Goal: Information Seeking & Learning: Learn about a topic

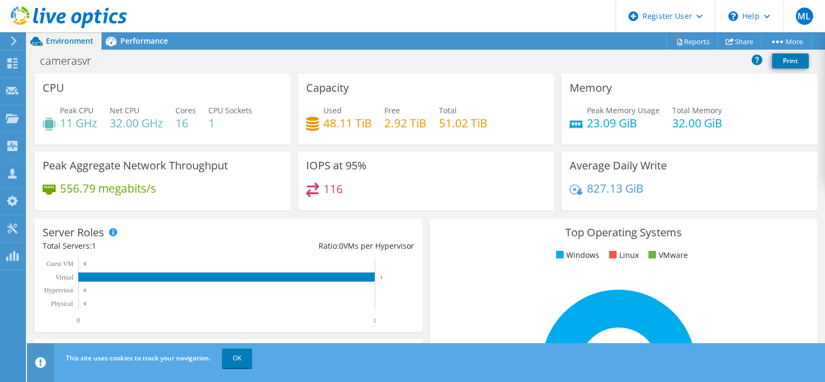
scroll to position [420, 0]
click at [239, 356] on link "OK" at bounding box center [237, 358] width 30 height 19
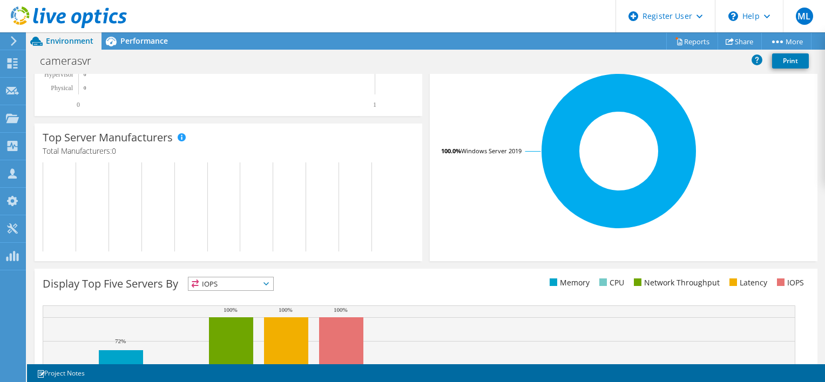
scroll to position [0, 0]
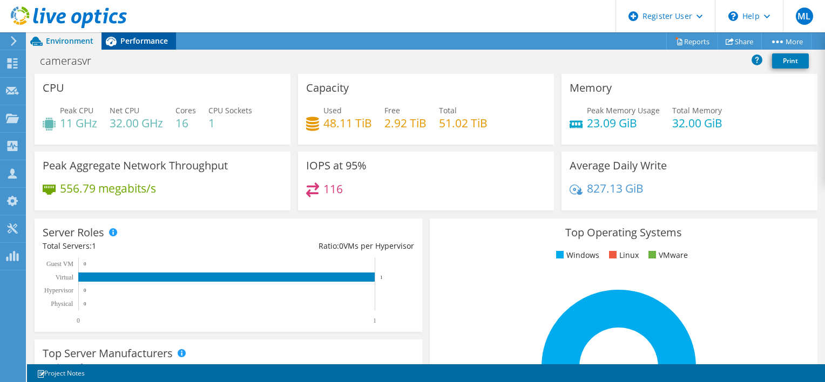
click at [136, 38] on span "Performance" at bounding box center [144, 41] width 48 height 10
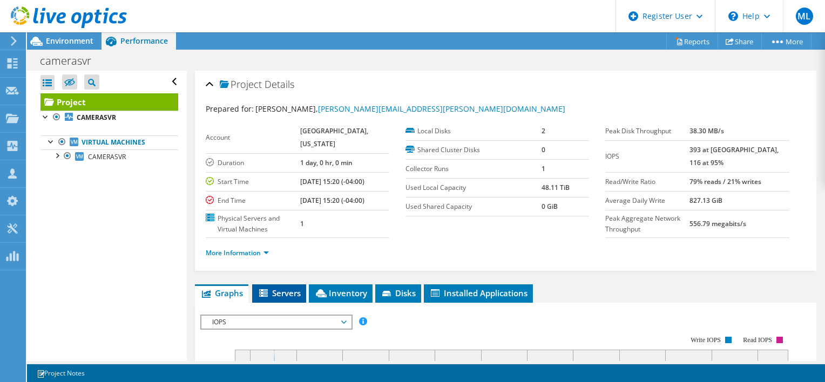
click at [290, 299] on span "Servers" at bounding box center [279, 293] width 43 height 11
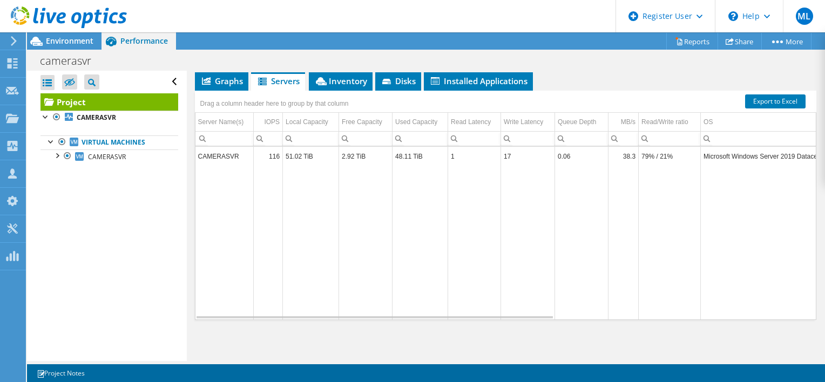
scroll to position [183, 0]
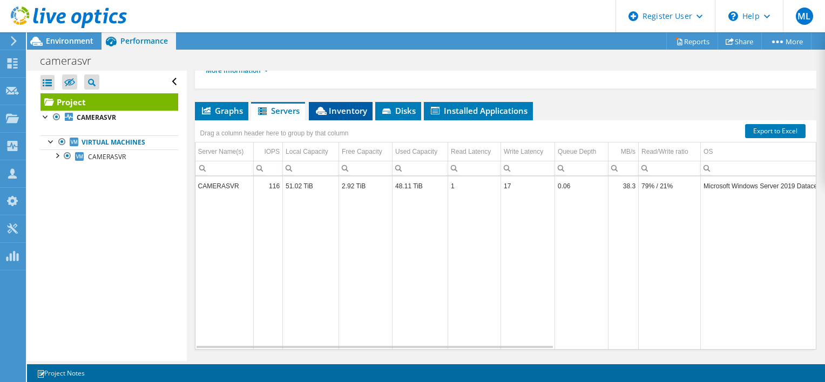
click at [332, 116] on span "Inventory" at bounding box center [340, 110] width 53 height 11
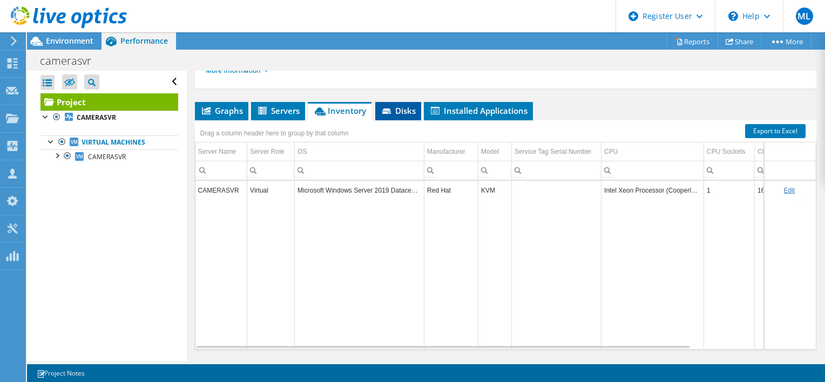
click at [393, 120] on li "Disks" at bounding box center [398, 111] width 46 height 18
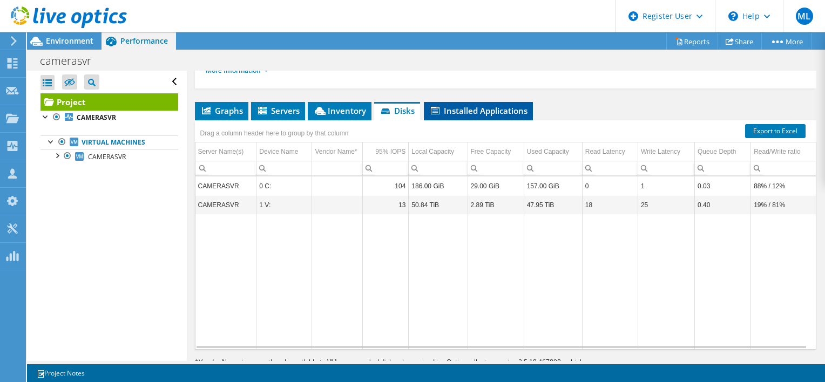
click at [472, 116] on span "Installed Applications" at bounding box center [478, 110] width 98 height 11
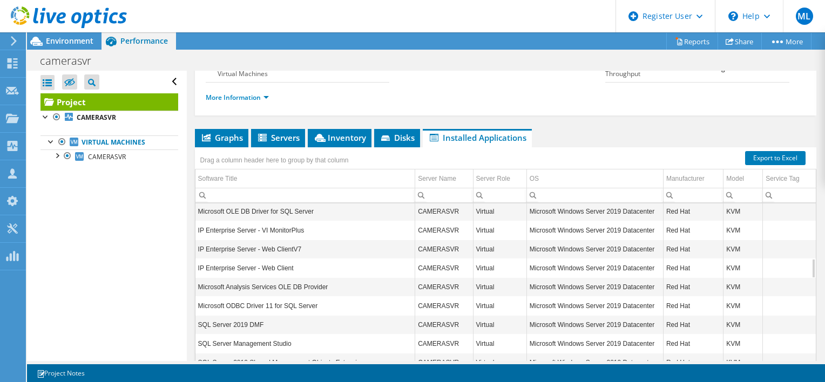
scroll to position [162, 0]
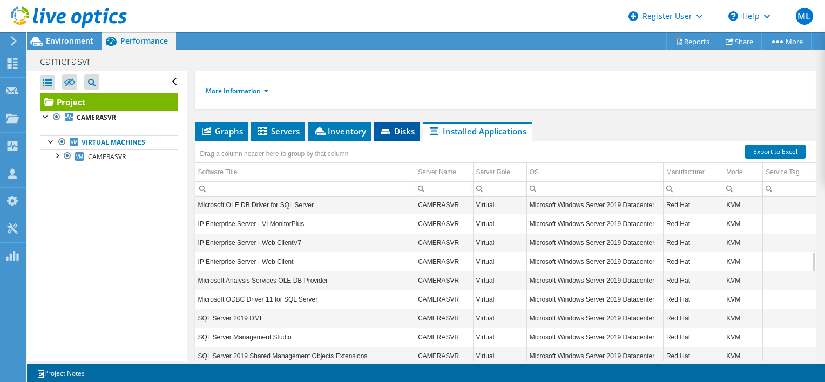
click at [384, 134] on icon at bounding box center [385, 131] width 9 height 5
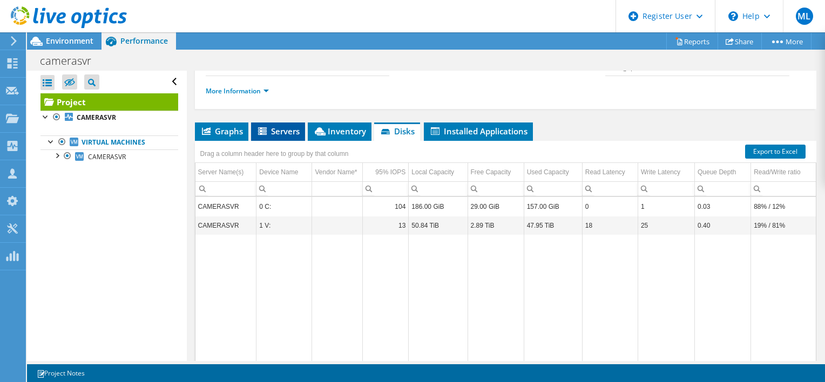
click at [287, 137] on span "Servers" at bounding box center [277, 131] width 43 height 11
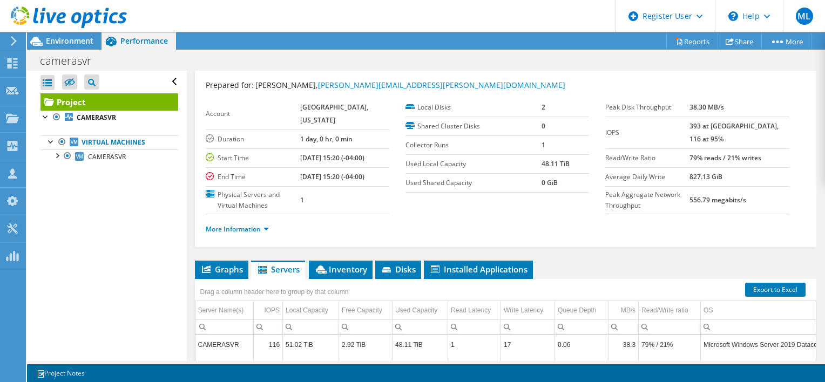
scroll to position [0, 0]
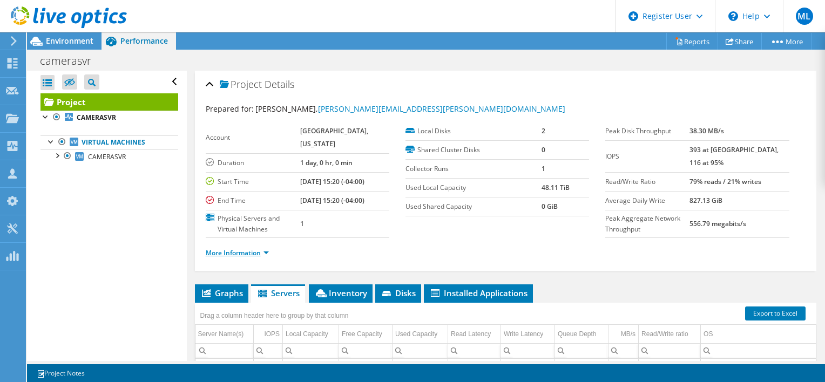
click at [264, 258] on link "More Information" at bounding box center [237, 252] width 63 height 9
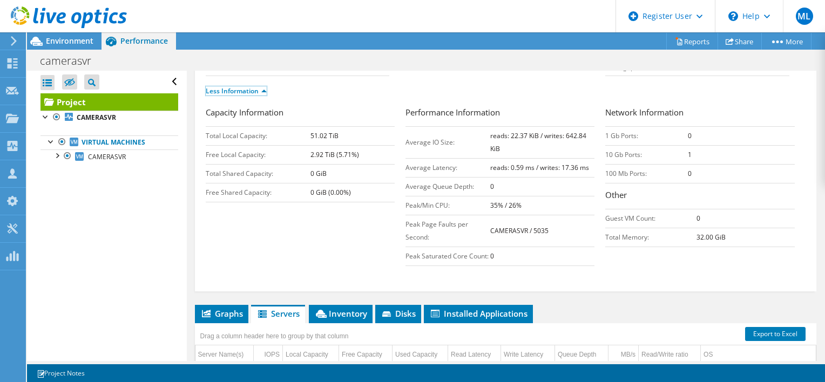
scroll to position [270, 0]
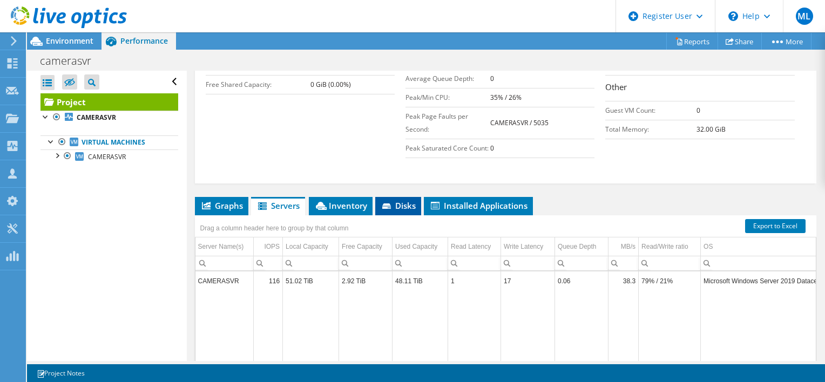
click at [396, 211] on span "Disks" at bounding box center [398, 205] width 35 height 11
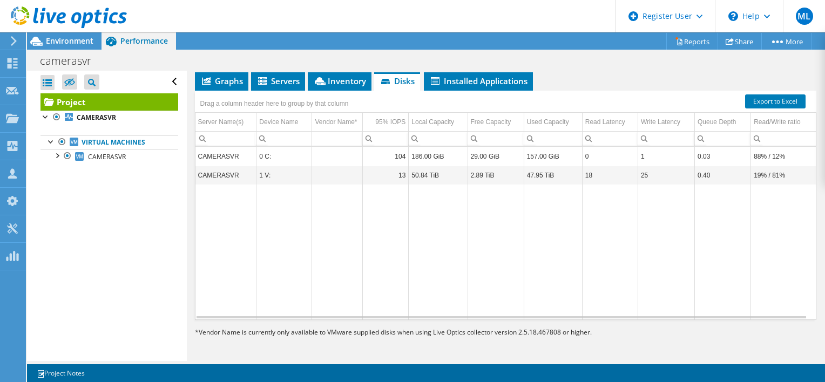
scroll to position [377, 0]
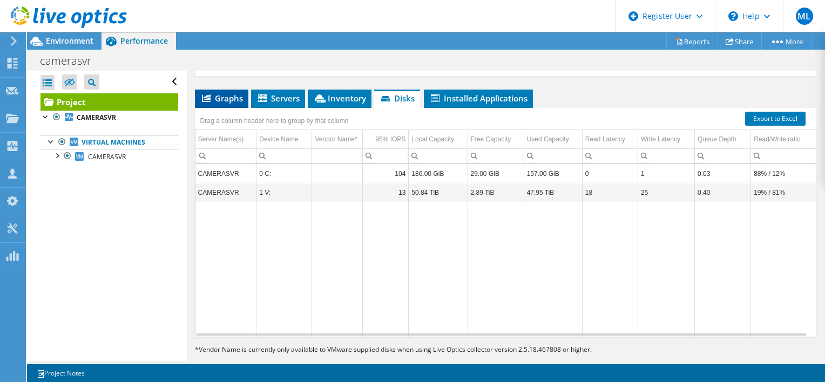
click at [238, 104] on span "Graphs" at bounding box center [221, 98] width 43 height 11
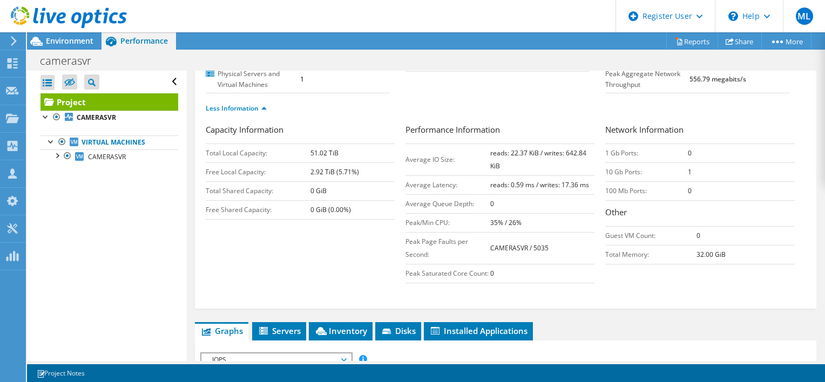
scroll to position [54, 0]
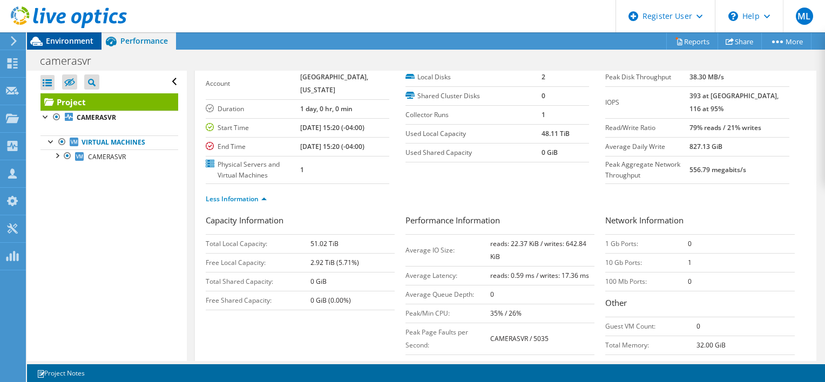
click at [52, 39] on span "Environment" at bounding box center [70, 41] width 48 height 10
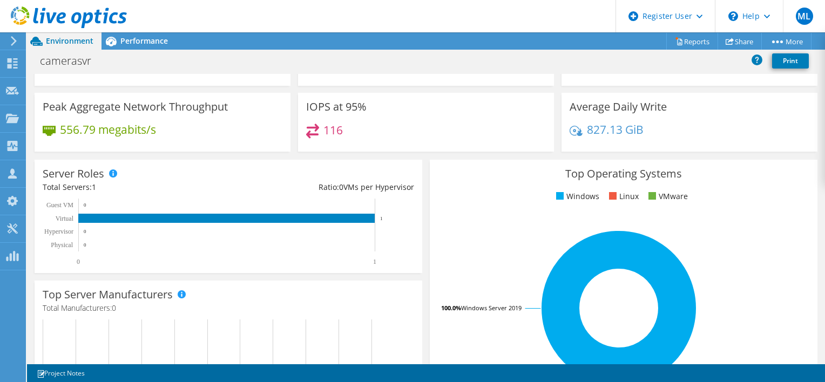
scroll to position [0, 0]
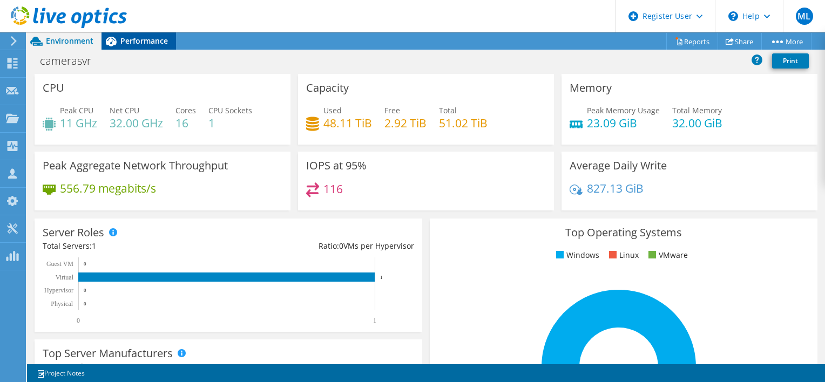
click at [149, 44] on span "Performance" at bounding box center [144, 41] width 48 height 10
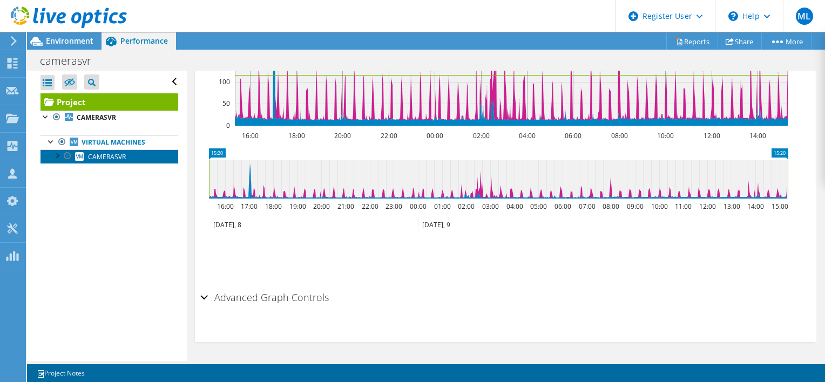
click at [78, 158] on icon at bounding box center [79, 156] width 9 height 9
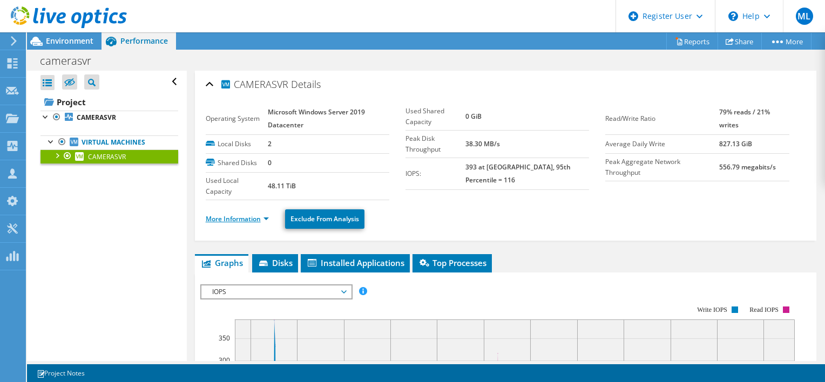
click at [255, 215] on link "More Information" at bounding box center [237, 218] width 63 height 9
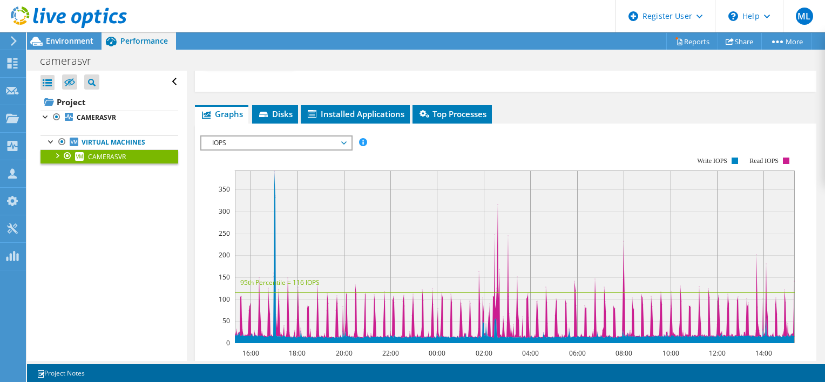
scroll to position [594, 0]
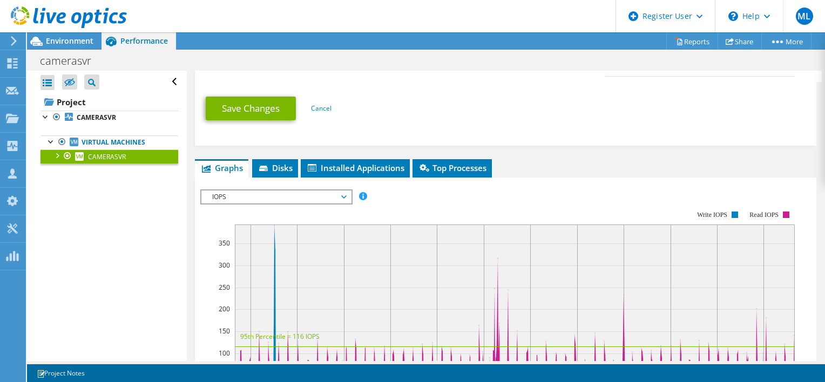
click at [297, 201] on span "IOPS" at bounding box center [276, 197] width 139 height 13
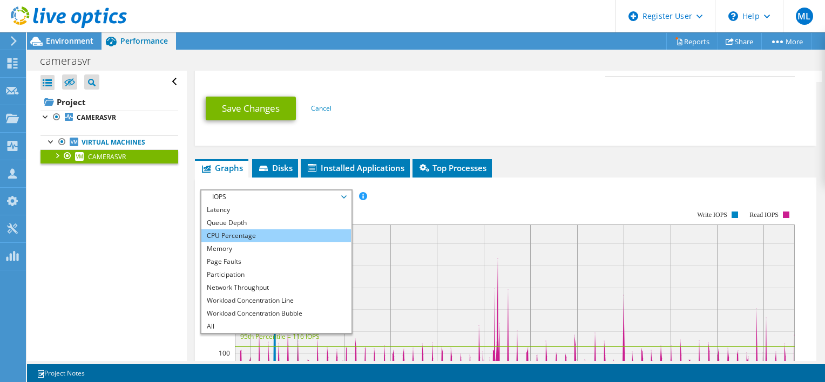
scroll to position [0, 0]
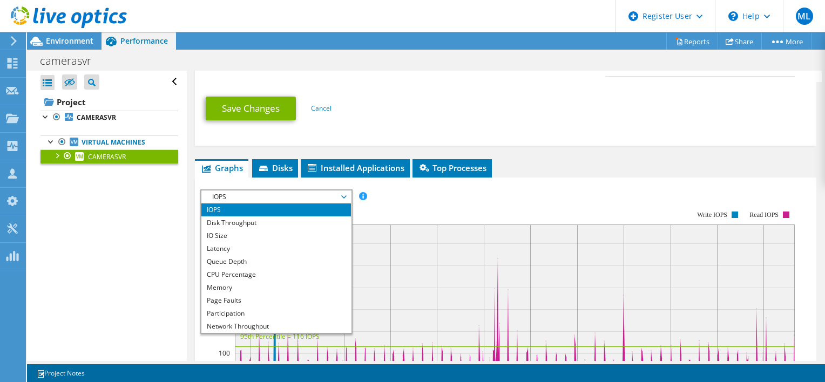
click at [618, 156] on div "CAMERASVR Details Operating System Microsoft Windows Server 2019 Datacenter Loc…" at bounding box center [506, 55] width 638 height 1156
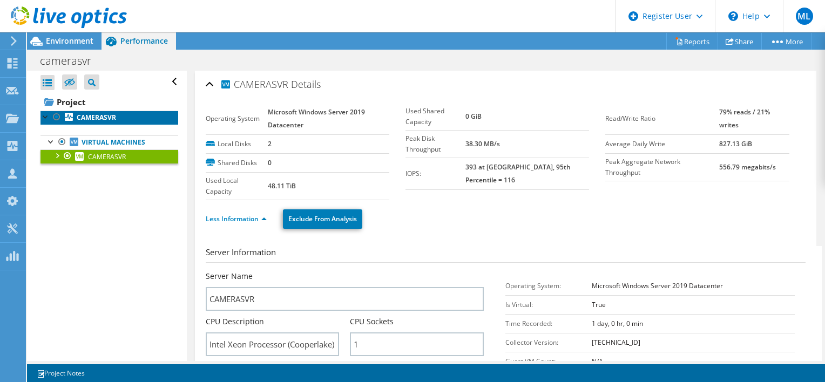
click at [91, 115] on b "CAMERASVR" at bounding box center [96, 117] width 39 height 9
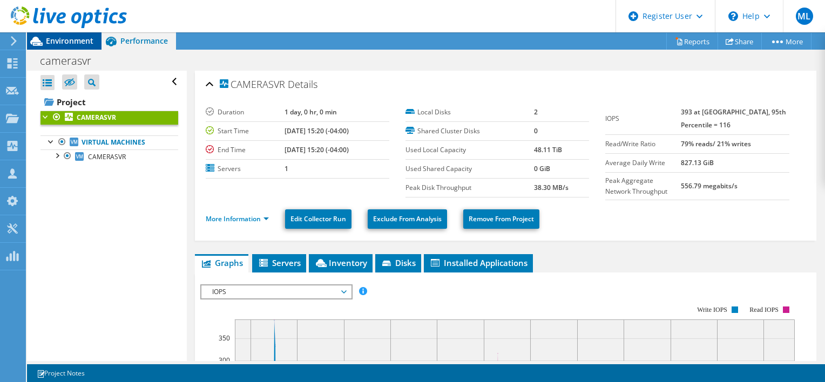
click at [67, 37] on span "Environment" at bounding box center [70, 41] width 48 height 10
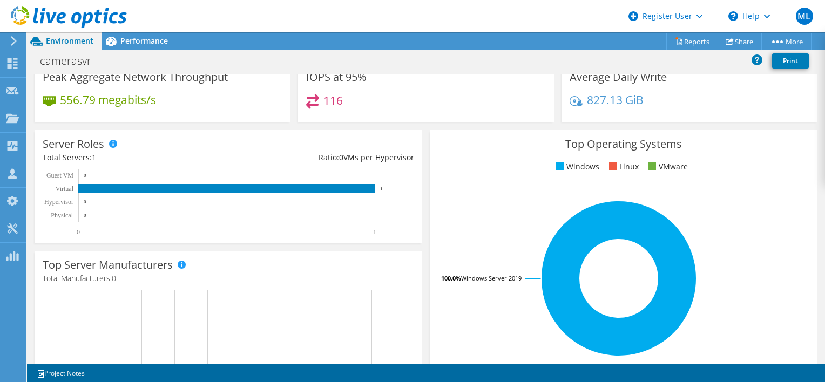
scroll to position [148, 0]
click at [133, 40] on span "Performance" at bounding box center [144, 41] width 48 height 10
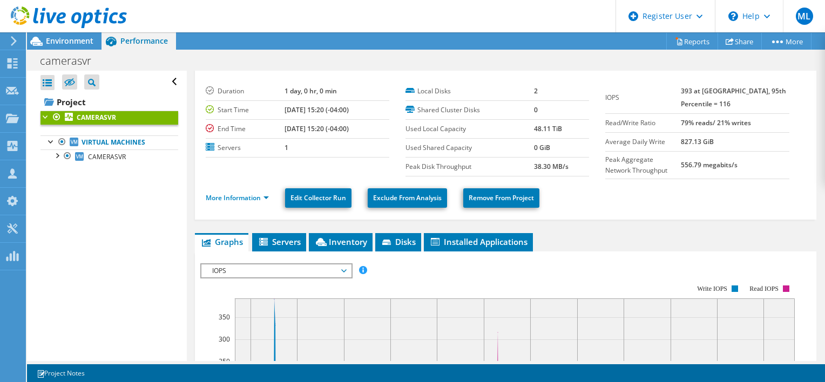
scroll to position [0, 0]
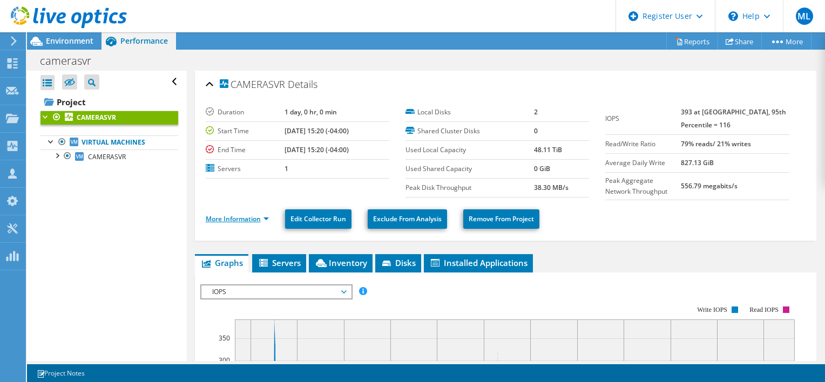
click at [246, 215] on link "More Information" at bounding box center [237, 218] width 63 height 9
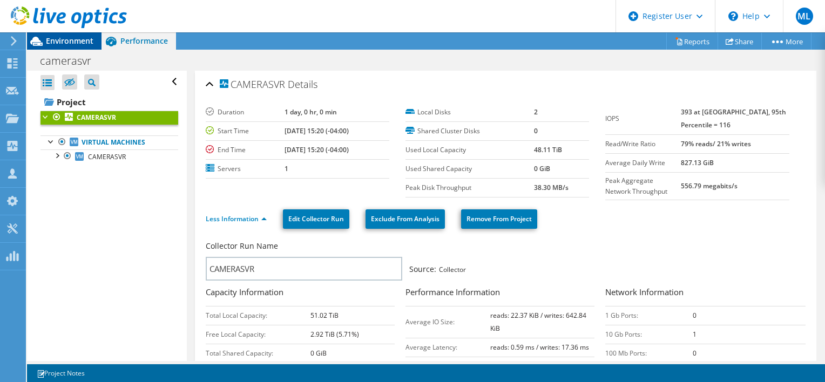
click at [67, 40] on span "Environment" at bounding box center [70, 41] width 48 height 10
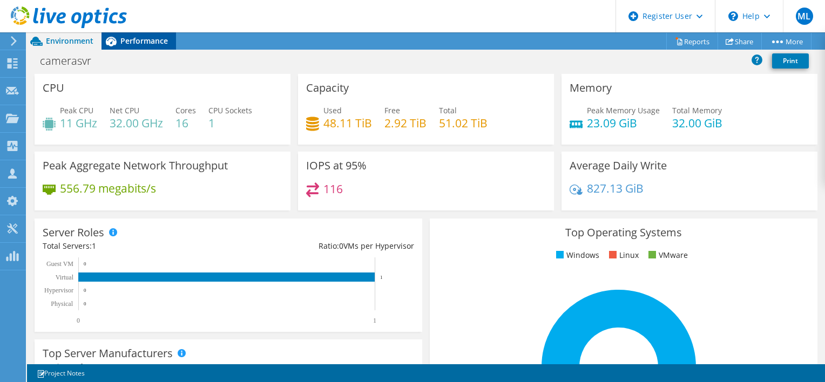
click at [151, 43] on span "Performance" at bounding box center [144, 41] width 48 height 10
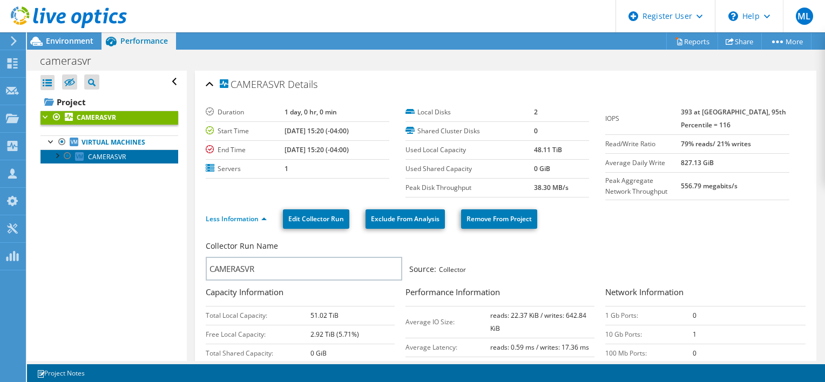
click at [116, 155] on span "CAMERASVR" at bounding box center [107, 156] width 38 height 9
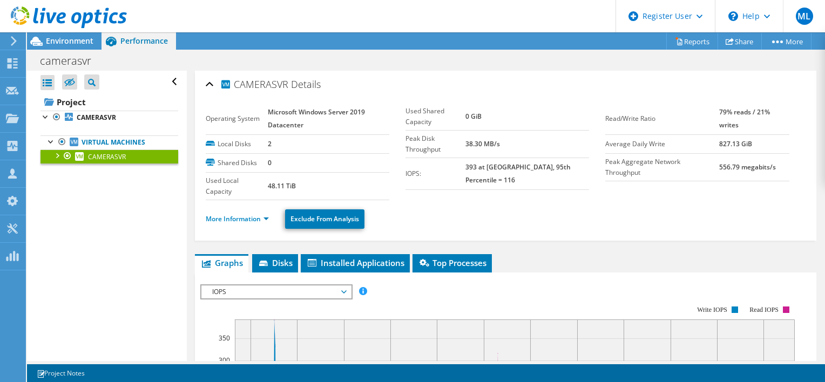
click at [236, 222] on li "More Information" at bounding box center [241, 219] width 70 height 12
click at [237, 217] on link "More Information" at bounding box center [237, 218] width 63 height 9
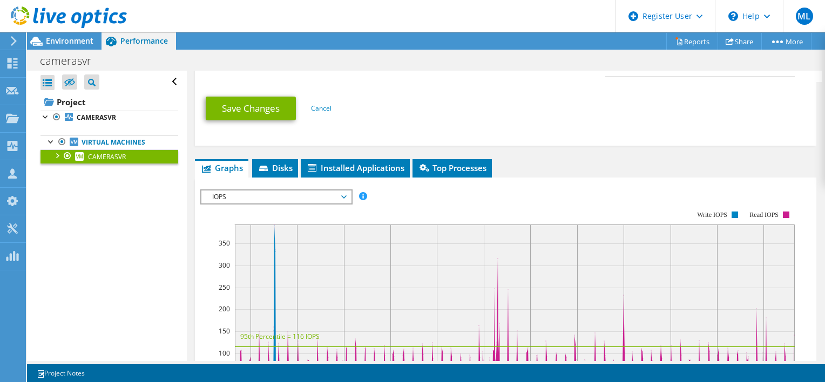
scroll to position [540, 0]
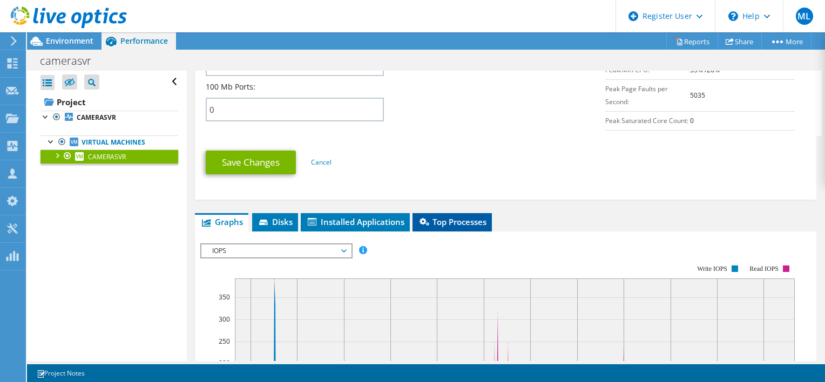
click at [449, 227] on span "Top Processes" at bounding box center [452, 222] width 69 height 11
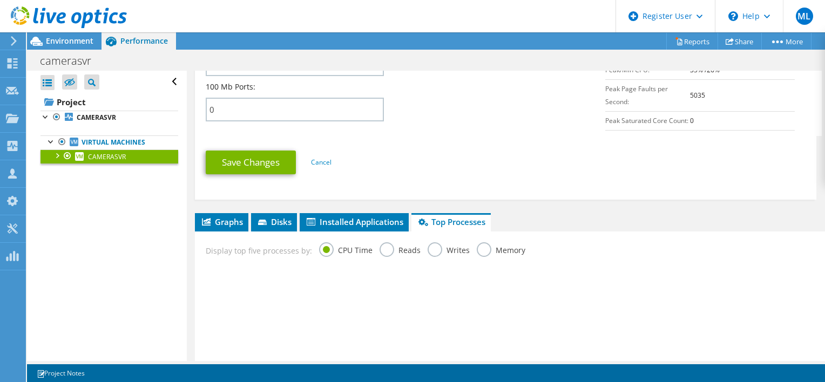
scroll to position [693, 0]
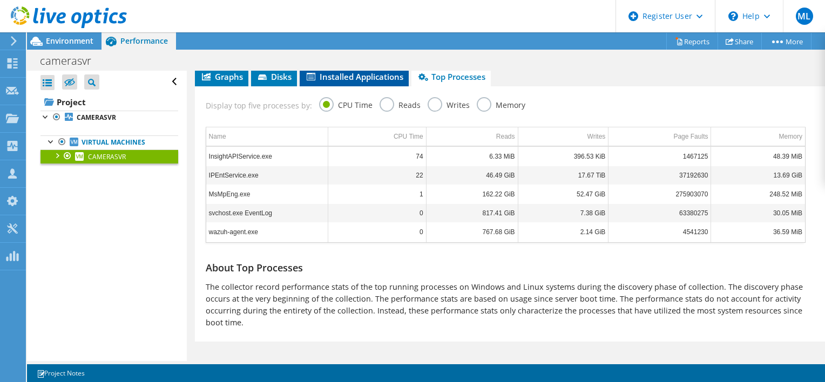
click at [354, 80] on span "Installed Applications" at bounding box center [354, 76] width 98 height 11
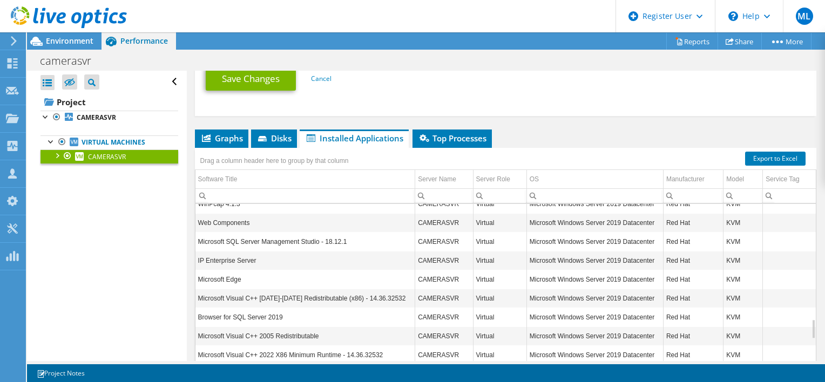
scroll to position [635, 0]
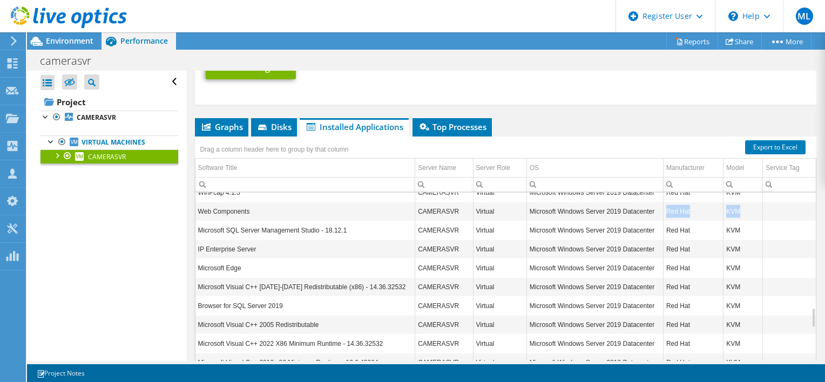
drag, startPoint x: 745, startPoint y: 213, endPoint x: 660, endPoint y: 215, distance: 85.4
click at [660, 215] on tr "Web Components CAMERASVR Virtual Microsoft Windows Server 2019 Datacenter Red H…" at bounding box center [505, 211] width 620 height 19
drag, startPoint x: 660, startPoint y: 215, endPoint x: 665, endPoint y: 212, distance: 6.2
copy tr "Red Hat KVM"
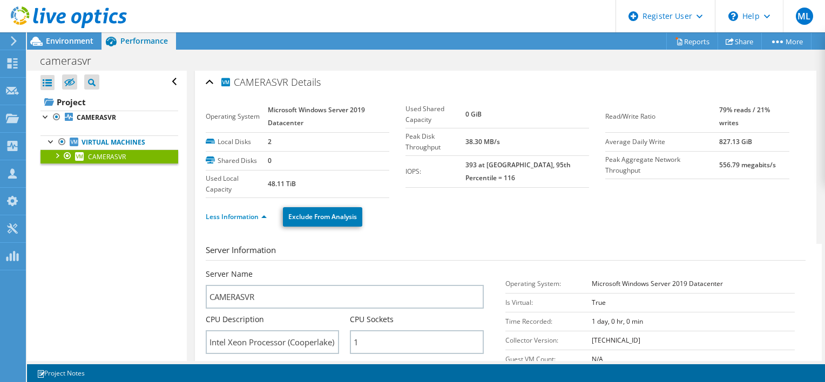
scroll to position [0, 0]
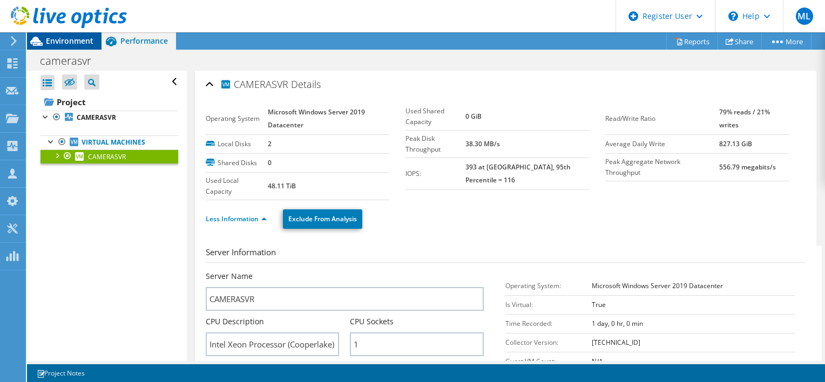
click at [67, 38] on span "Environment" at bounding box center [70, 41] width 48 height 10
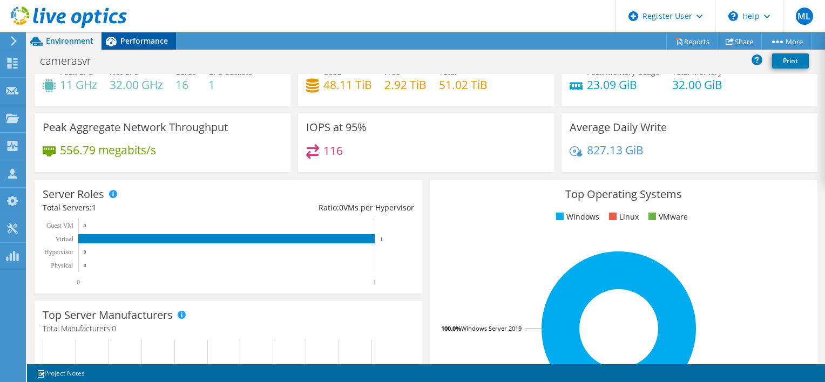
scroll to position [14, 0]
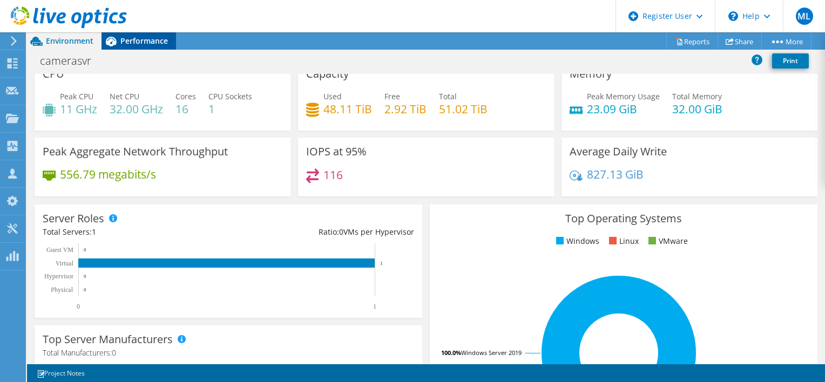
click at [149, 36] on span "Performance" at bounding box center [144, 41] width 48 height 10
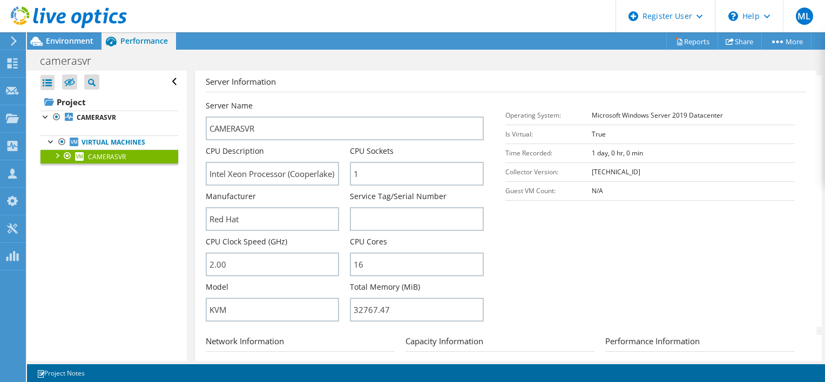
scroll to position [162, 0]
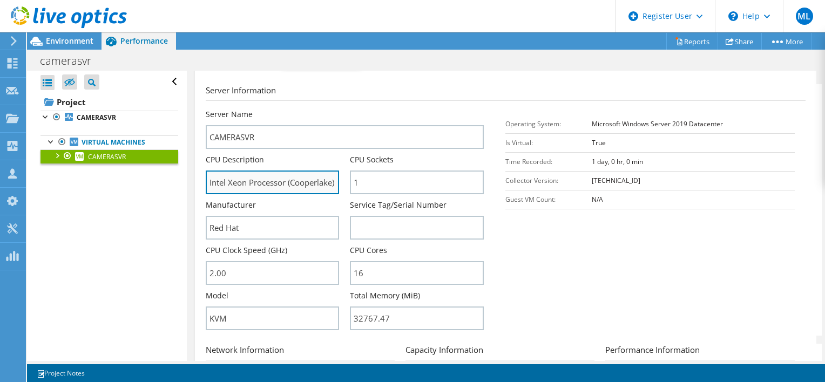
click at [279, 171] on input "Intel Xeon Processor (Cooperlake)" at bounding box center [273, 183] width 134 height 24
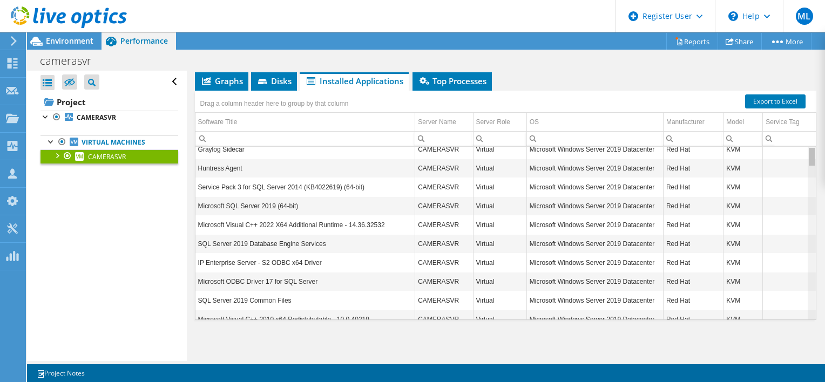
scroll to position [0, 0]
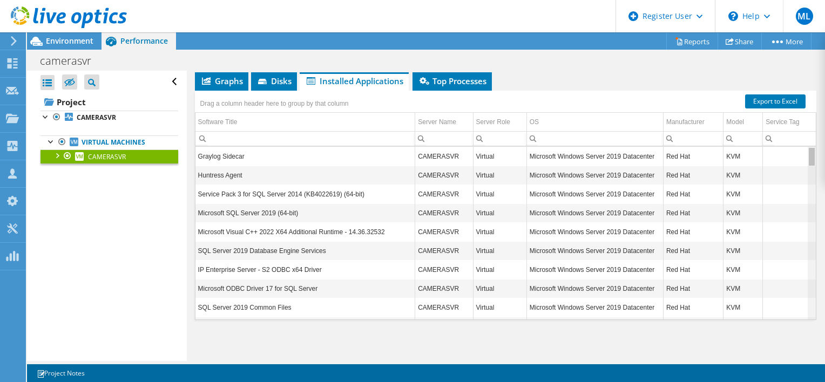
drag, startPoint x: 806, startPoint y: 293, endPoint x: 803, endPoint y: 156, distance: 137.7
click at [803, 156] on body "ML Dell User Madianys [PERSON_NAME] [EMAIL_ADDRESS][PERSON_NAME][DOMAIN_NAME] D…" at bounding box center [412, 191] width 825 height 382
drag, startPoint x: 251, startPoint y: 156, endPoint x: 199, endPoint y: 156, distance: 52.4
click at [199, 156] on td "Graylog Sidecar" at bounding box center [305, 156] width 220 height 19
copy td "Graylog Sidecar"
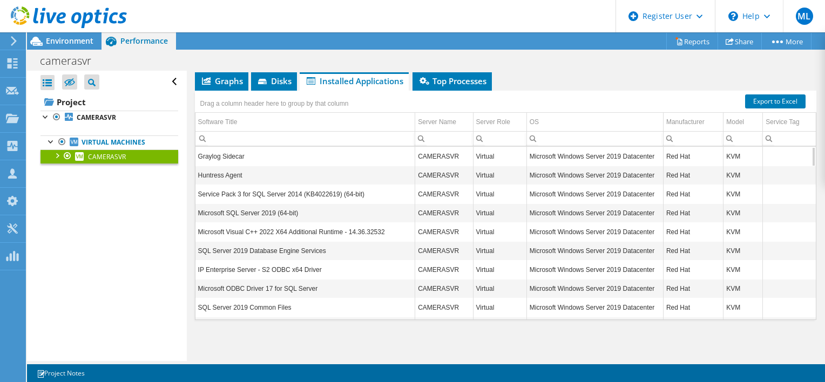
click at [215, 175] on td "Huntress Agent" at bounding box center [305, 175] width 220 height 19
copy td "Huntress Agent"
drag, startPoint x: 255, startPoint y: 212, endPoint x: 199, endPoint y: 216, distance: 56.8
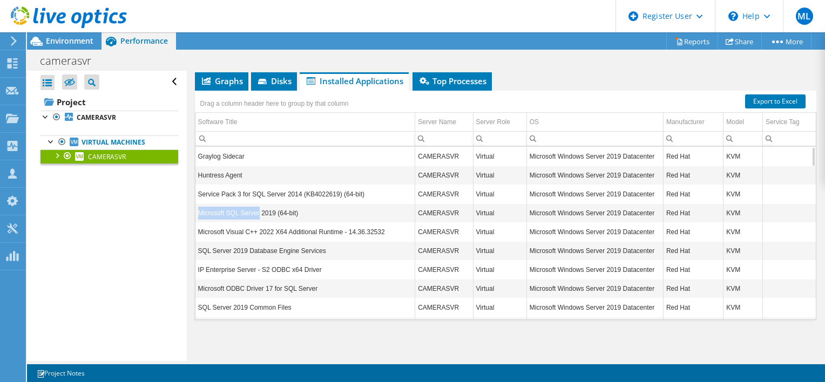
click at [199, 216] on td "Microsoft SQL Server 2019 (64-bit)" at bounding box center [305, 213] width 220 height 19
copy td "Microsoft SQL Server"
drag, startPoint x: 257, startPoint y: 232, endPoint x: 199, endPoint y: 229, distance: 57.9
click at [199, 229] on td "Microsoft Visual C++ 2022 X64 Additional Runtime - 14.36.32532" at bounding box center [305, 231] width 220 height 19
copy td "Microsoft Visual C++"
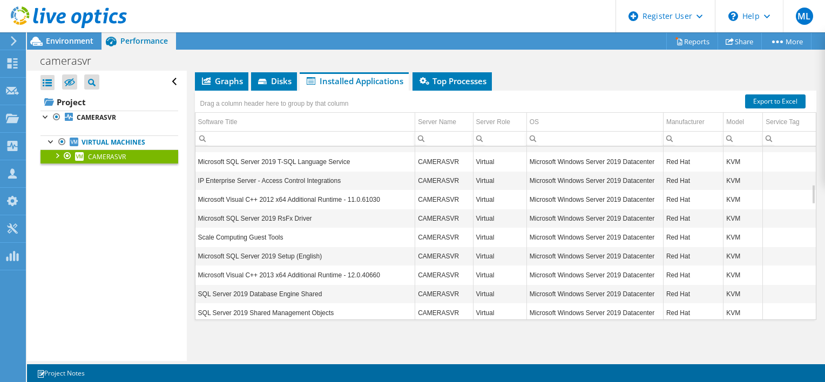
scroll to position [324, 0]
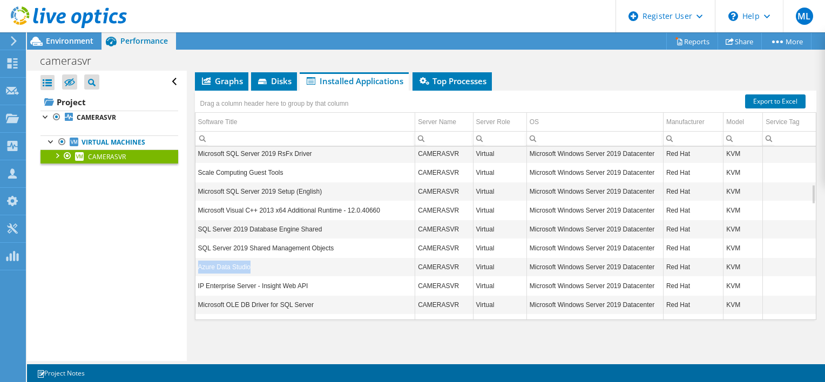
drag, startPoint x: 255, startPoint y: 264, endPoint x: 197, endPoint y: 262, distance: 57.8
click at [197, 262] on td "Azure Data Studio" at bounding box center [305, 267] width 220 height 19
copy td "Azure Data Studio"
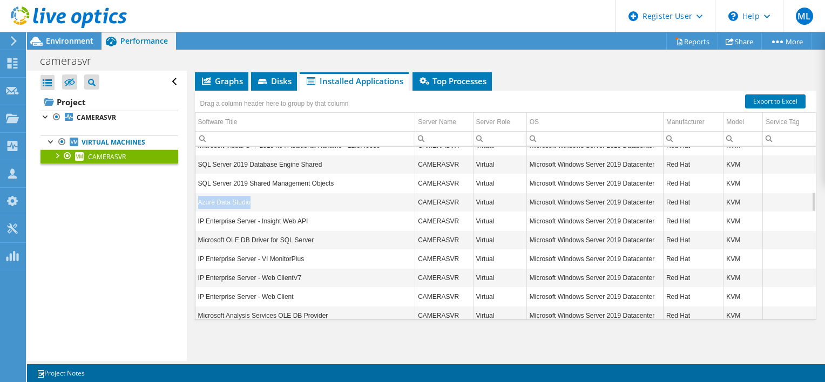
scroll to position [454, 0]
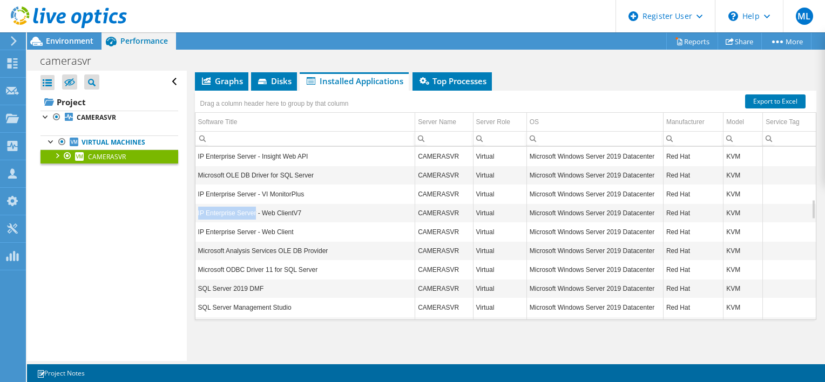
drag, startPoint x: 253, startPoint y: 210, endPoint x: 197, endPoint y: 209, distance: 56.2
click at [197, 209] on td "IP Enterprise Server - Web ClientV7" at bounding box center [305, 213] width 220 height 19
copy td "IP Enterprise Server"
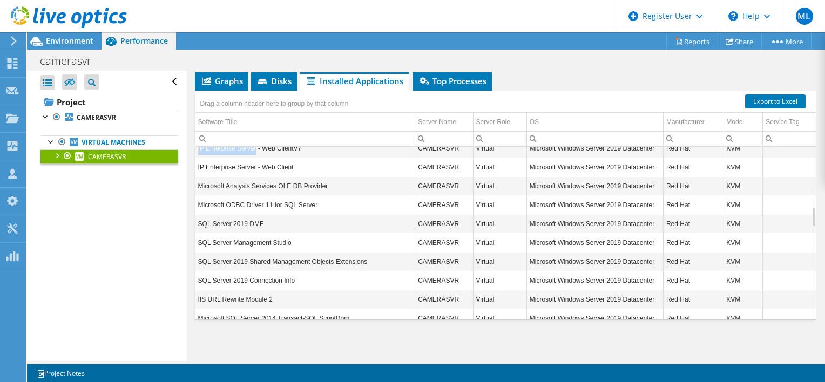
scroll to position [583, 0]
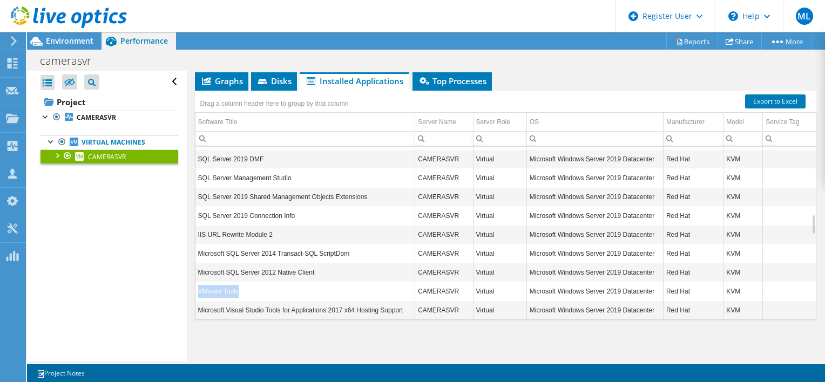
drag, startPoint x: 240, startPoint y: 284, endPoint x: 198, endPoint y: 284, distance: 41.6
click at [198, 284] on td "VMware Tools" at bounding box center [305, 291] width 220 height 19
copy td "VMware Tools"
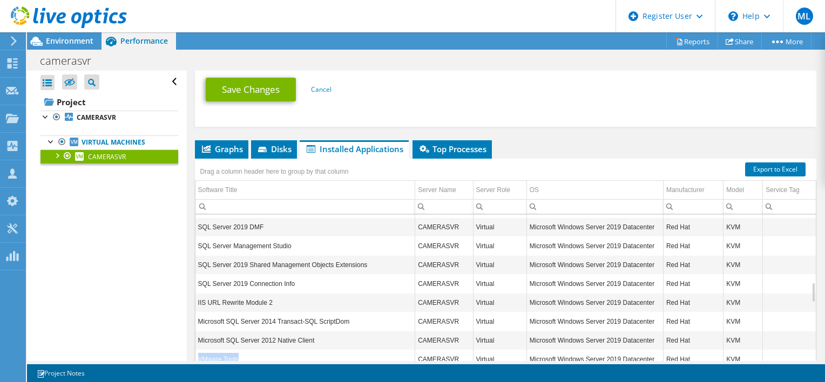
scroll to position [581, 0]
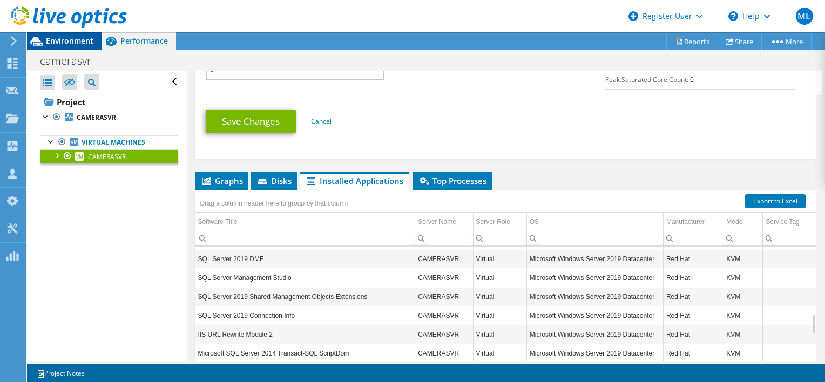
click at [60, 46] on div "Environment" at bounding box center [64, 40] width 75 height 17
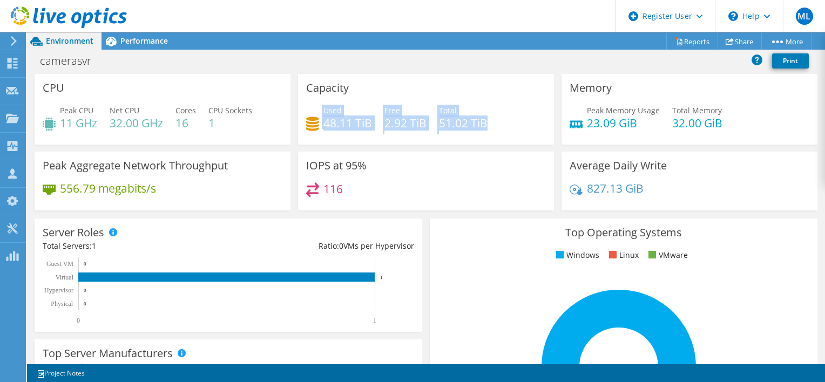
drag, startPoint x: 488, startPoint y: 126, endPoint x: 315, endPoint y: 112, distance: 173.4
click at [315, 112] on div "Used 48.11 TiB Free 2.92 TiB Total 51.02 TiB" at bounding box center [426, 122] width 240 height 35
copy div "Used 48.11 TiB Free 2.92 TiB Total 51.02 TiB"
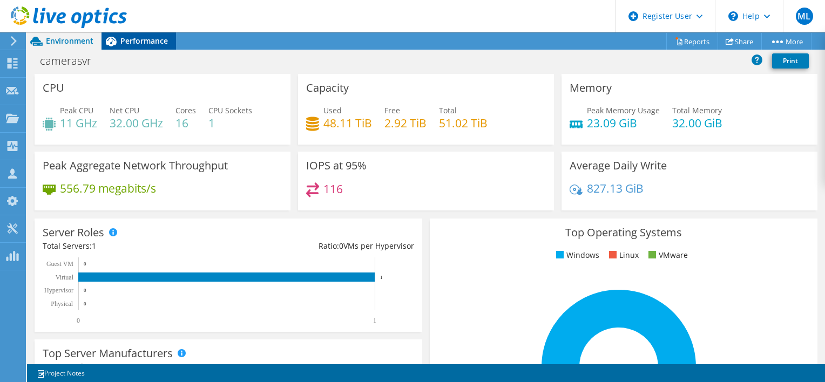
click at [133, 40] on span "Performance" at bounding box center [144, 41] width 48 height 10
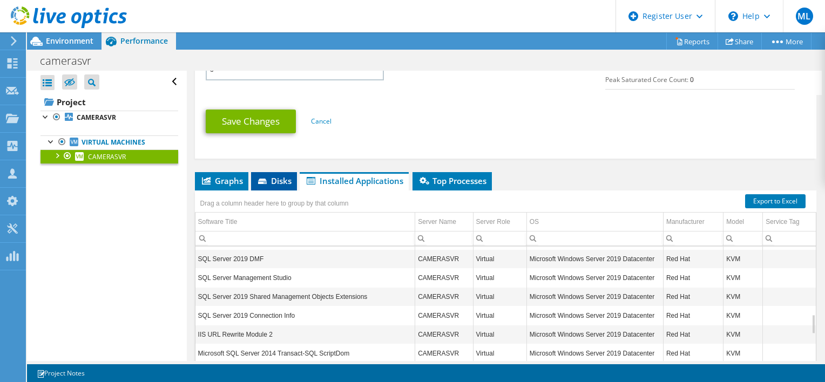
click at [272, 186] on span "Disks" at bounding box center [273, 180] width 35 height 11
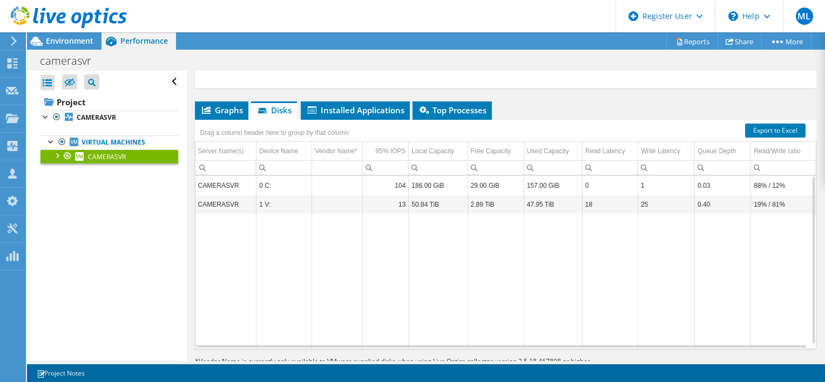
scroll to position [635, 0]
